Goal: Information Seeking & Learning: Learn about a topic

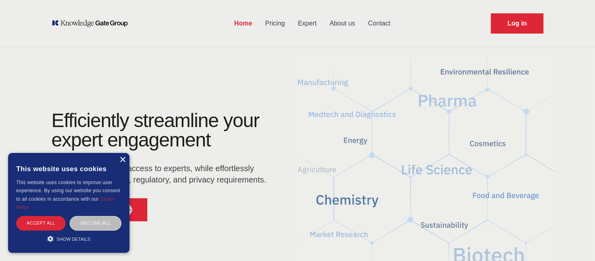
click at [122, 160] on div "×" at bounding box center [122, 160] width 6 height 6
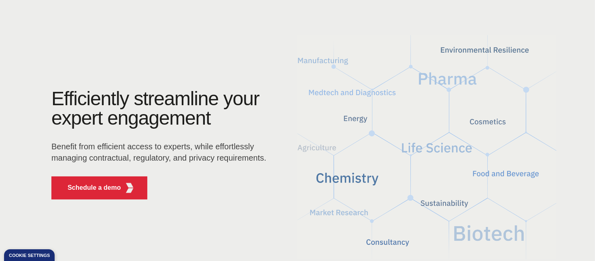
scroll to position [128, 0]
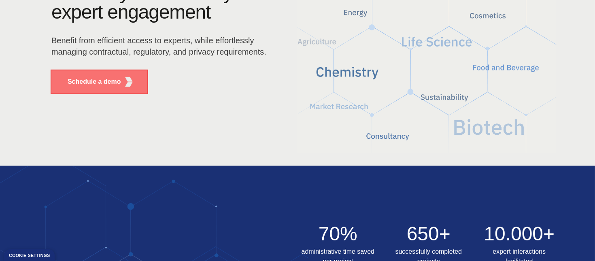
click at [117, 88] on button "Schedule a demo" at bounding box center [99, 81] width 96 height 23
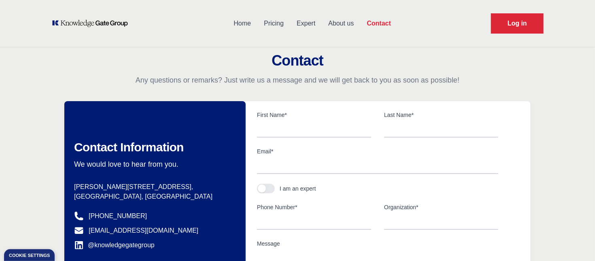
click at [266, 21] on link "Pricing" at bounding box center [273, 23] width 33 height 21
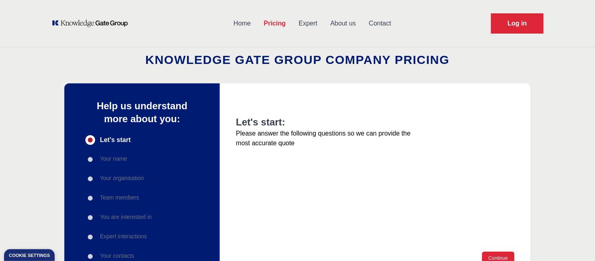
click at [300, 23] on link "Expert" at bounding box center [308, 23] width 32 height 21
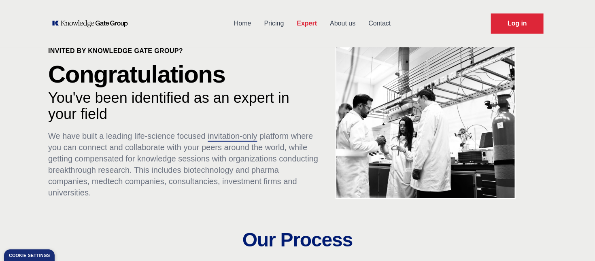
scroll to position [20, 0]
